Goal: Information Seeking & Learning: Learn about a topic

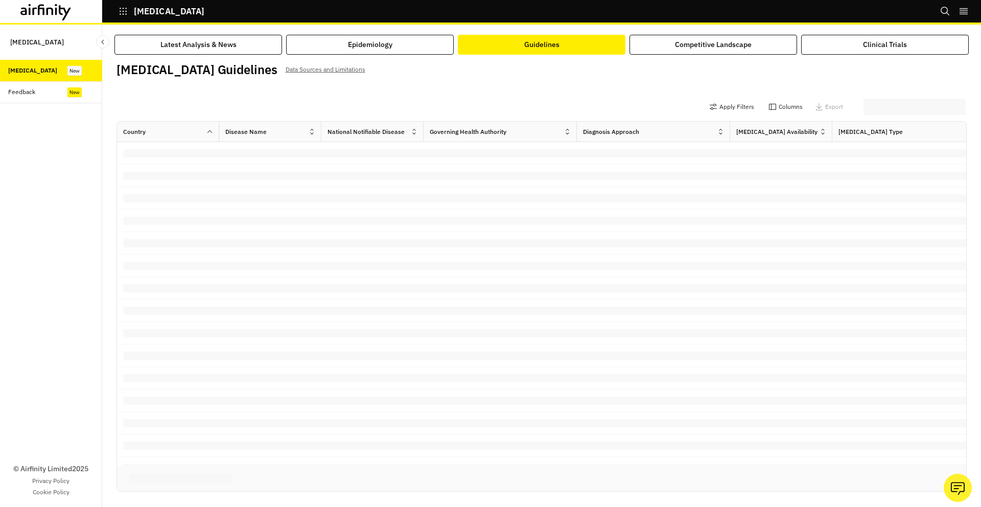
click at [570, 44] on button "Guidelines" at bounding box center [542, 45] width 168 height 20
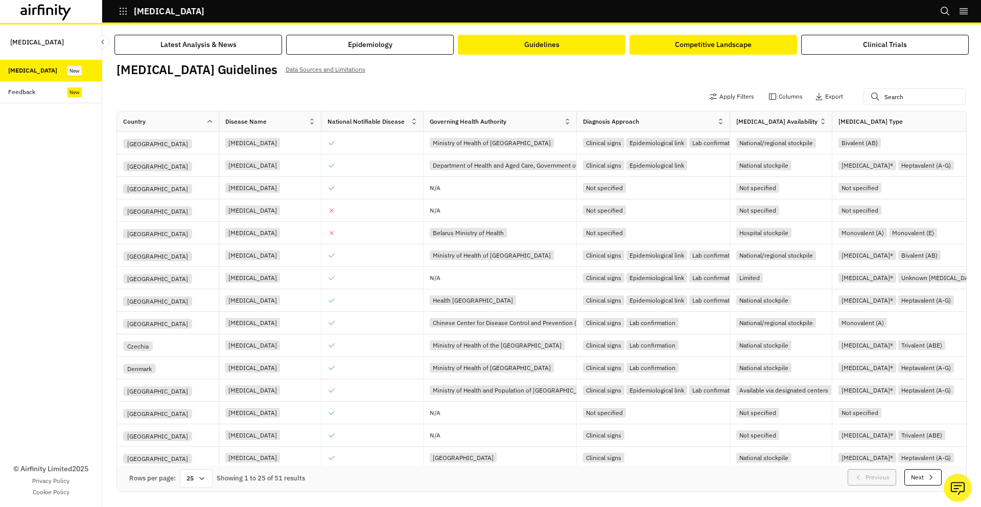
click at [650, 42] on button "Competitive Landscape" at bounding box center [714, 45] width 168 height 20
